Goal: Information Seeking & Learning: Understand process/instructions

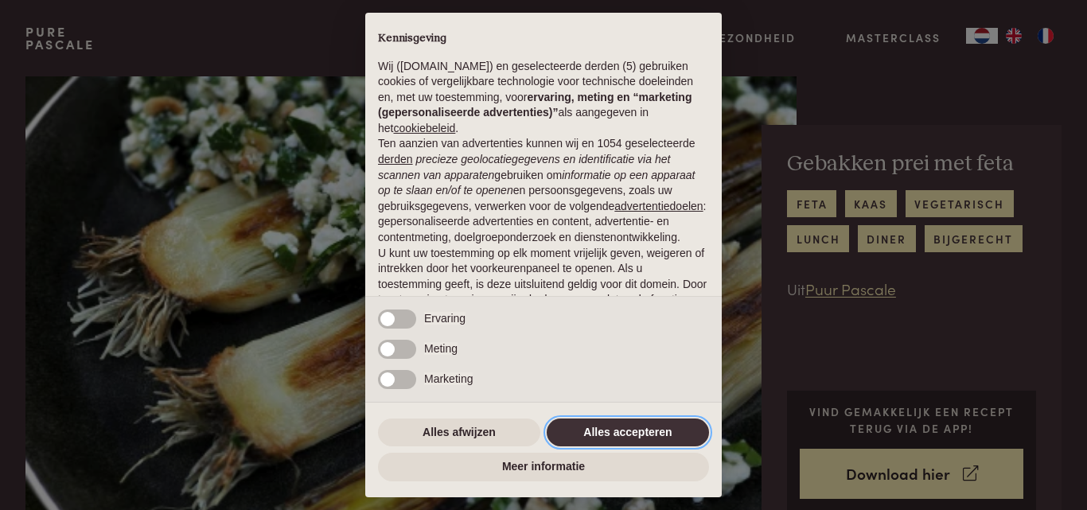
click at [604, 432] on button "Alles accepteren" at bounding box center [628, 432] width 162 height 29
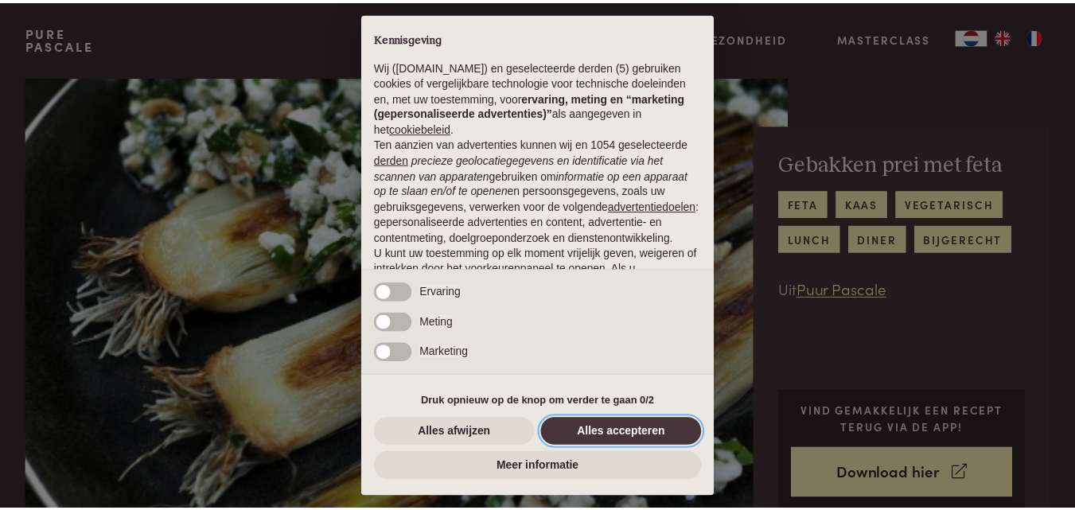
scroll to position [130, 0]
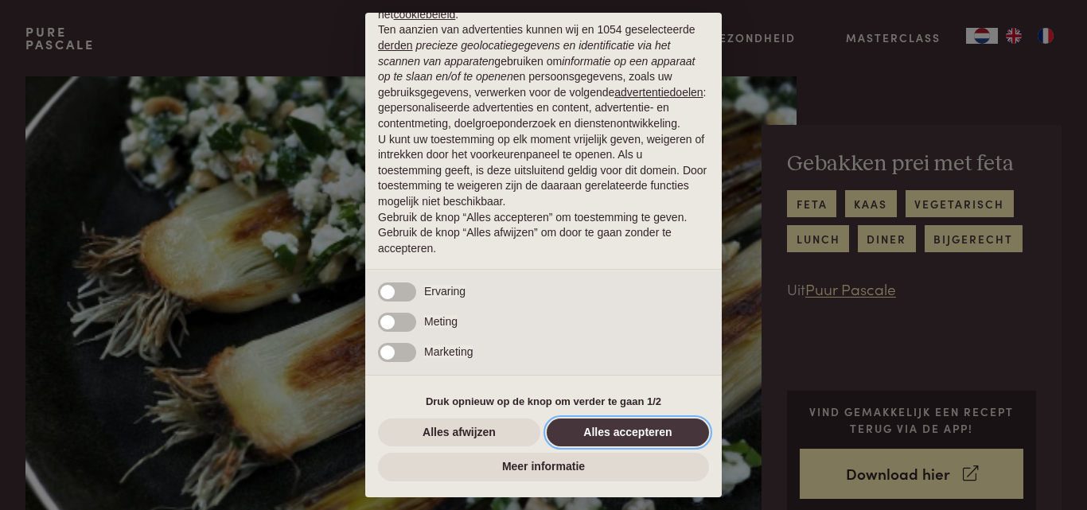
click at [604, 432] on button "Alles accepteren" at bounding box center [628, 432] width 162 height 29
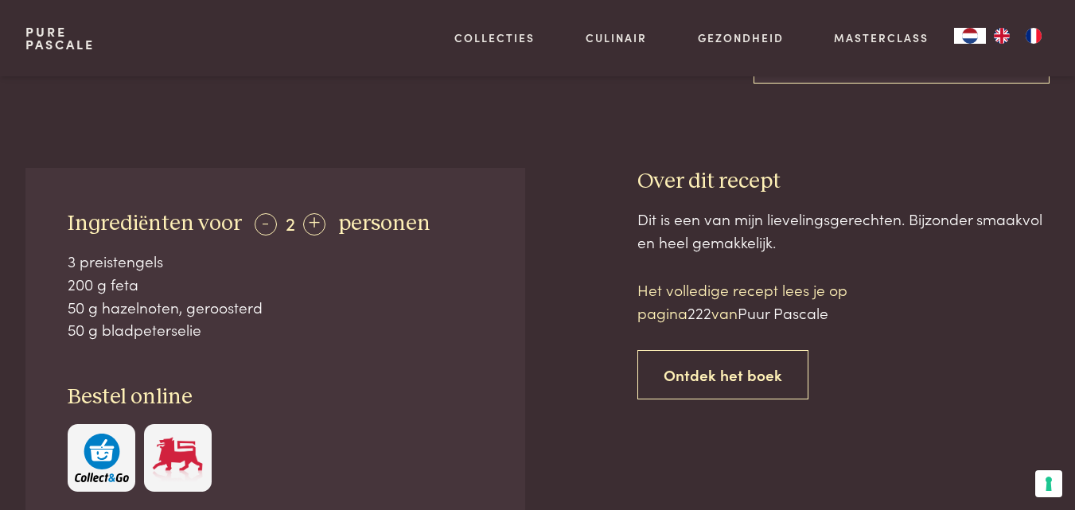
scroll to position [504, 0]
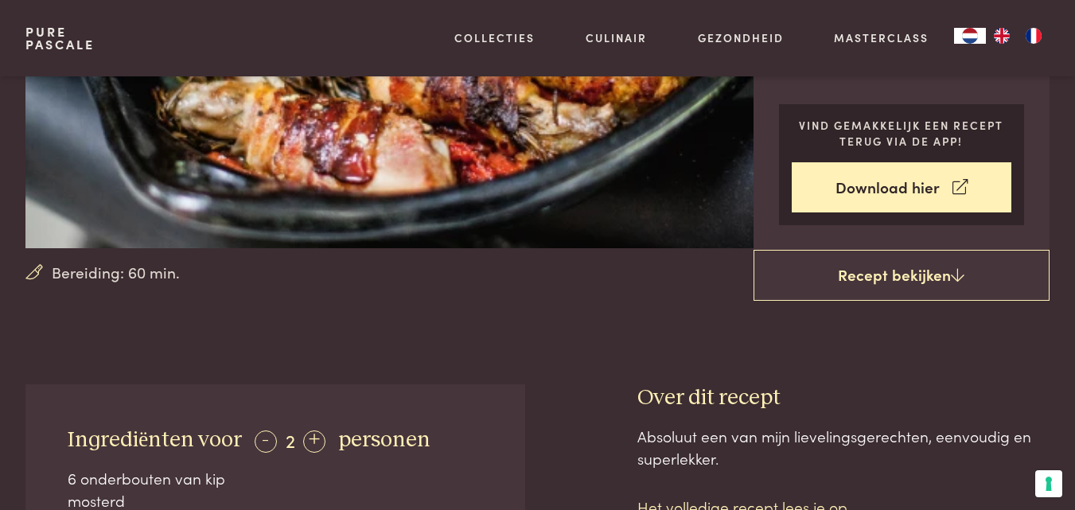
scroll to position [251, 0]
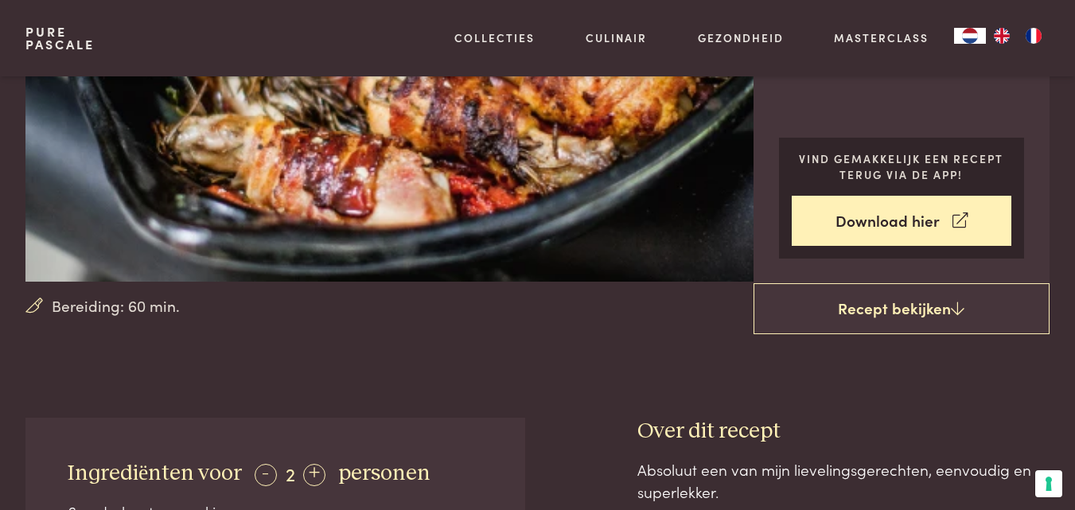
drag, startPoint x: 1079, startPoint y: 45, endPoint x: 1076, endPoint y: 80, distance: 35.2
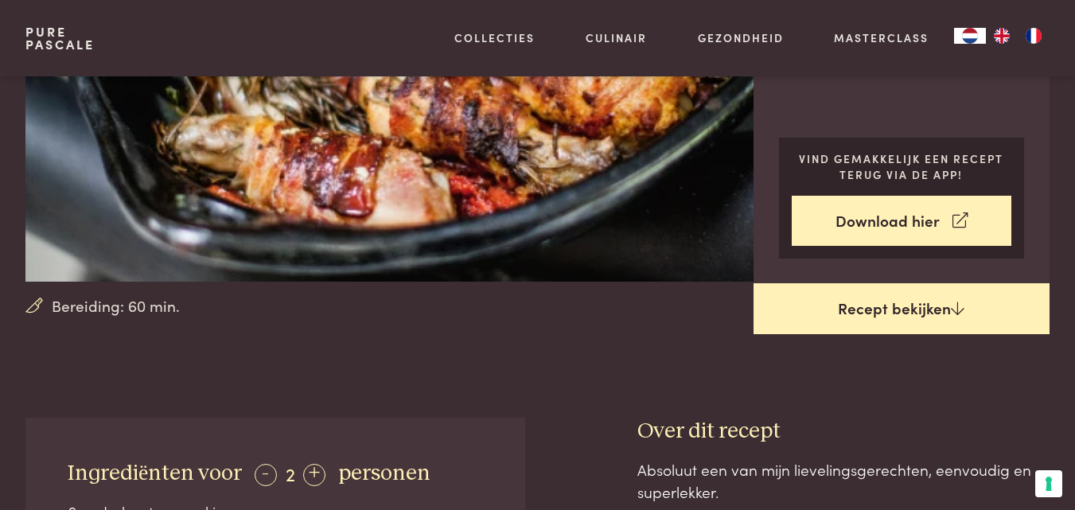
click at [901, 307] on link "Recept bekijken" at bounding box center [901, 308] width 296 height 51
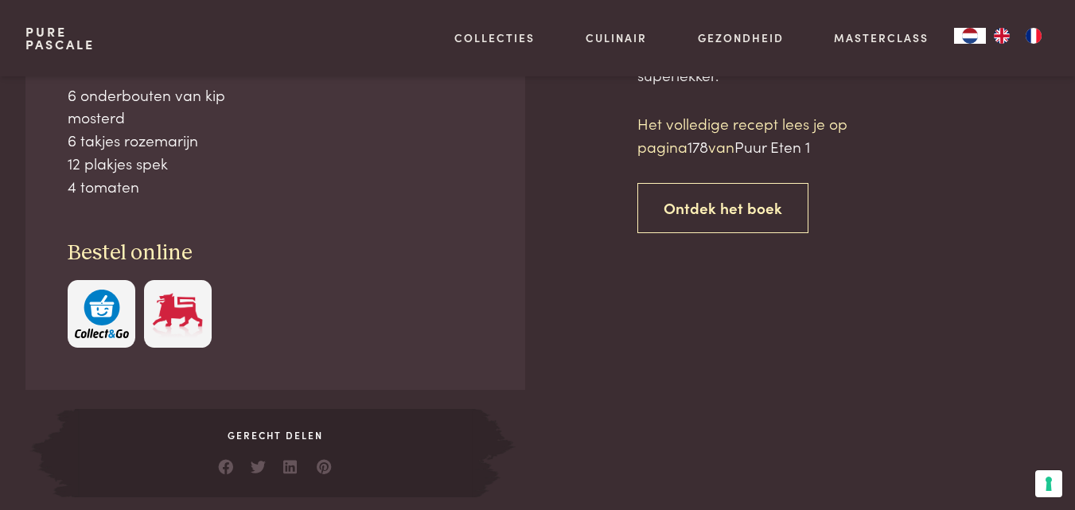
scroll to position [669, 0]
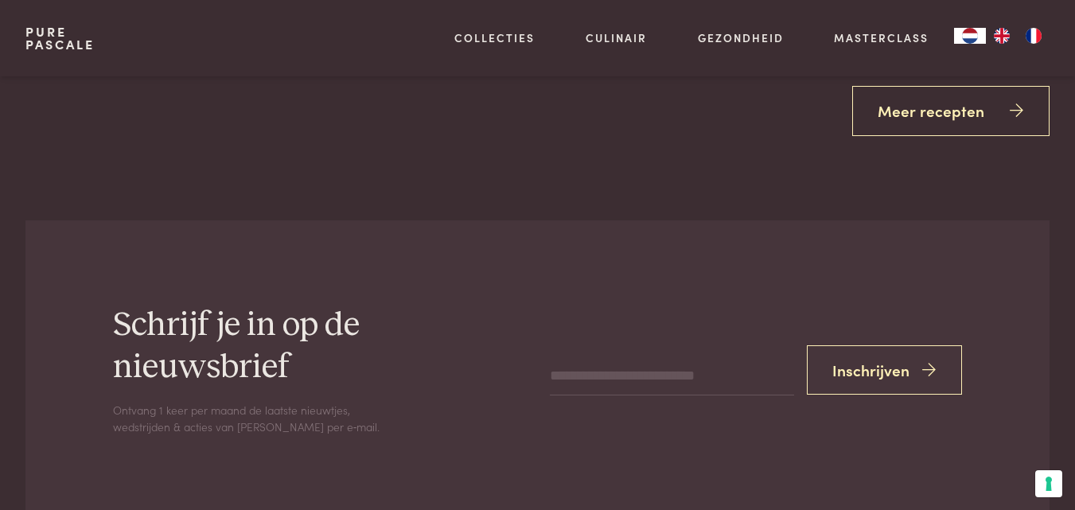
scroll to position [2593, 0]
